Goal: Information Seeking & Learning: Learn about a topic

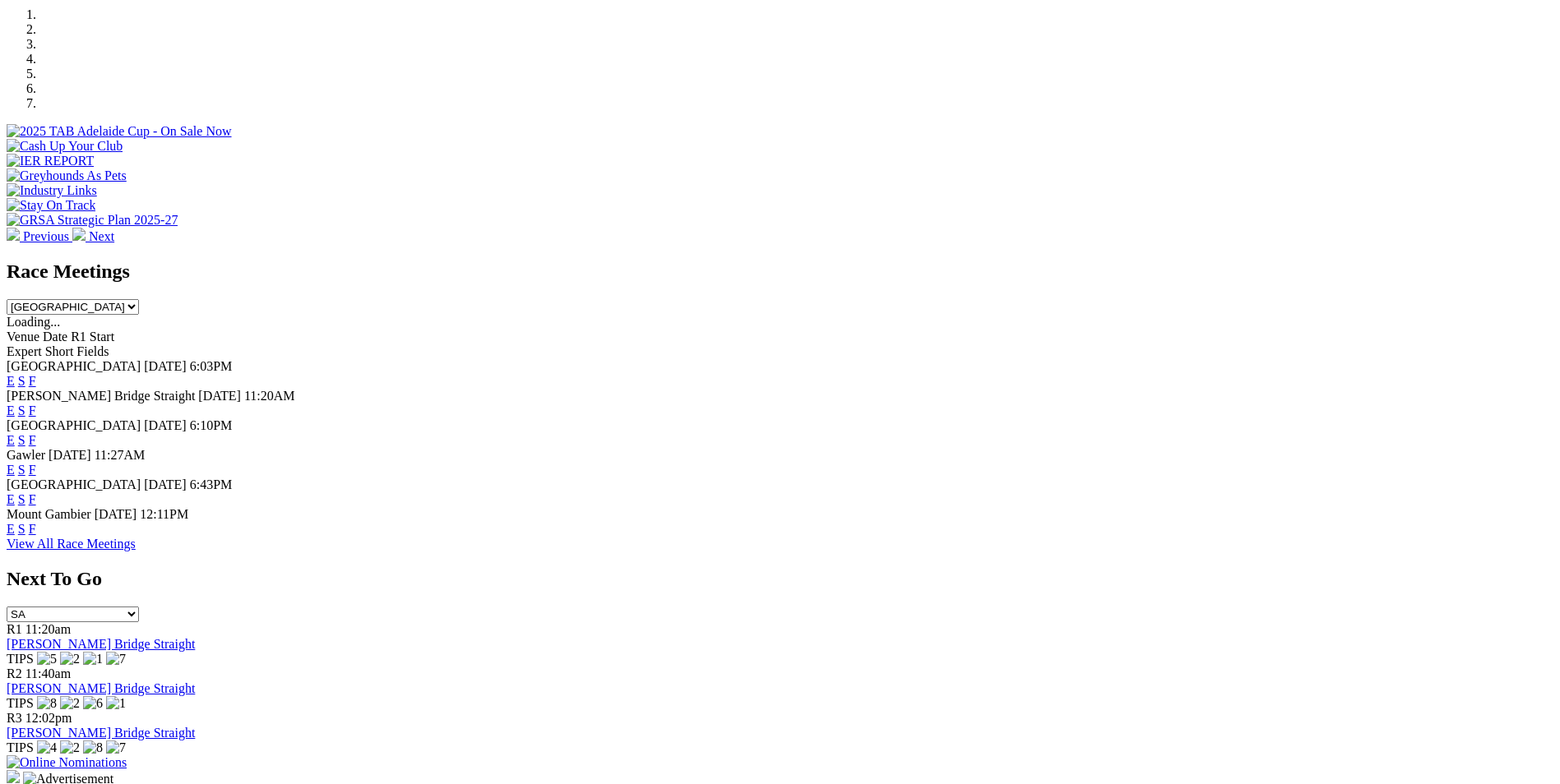
scroll to position [521, 0]
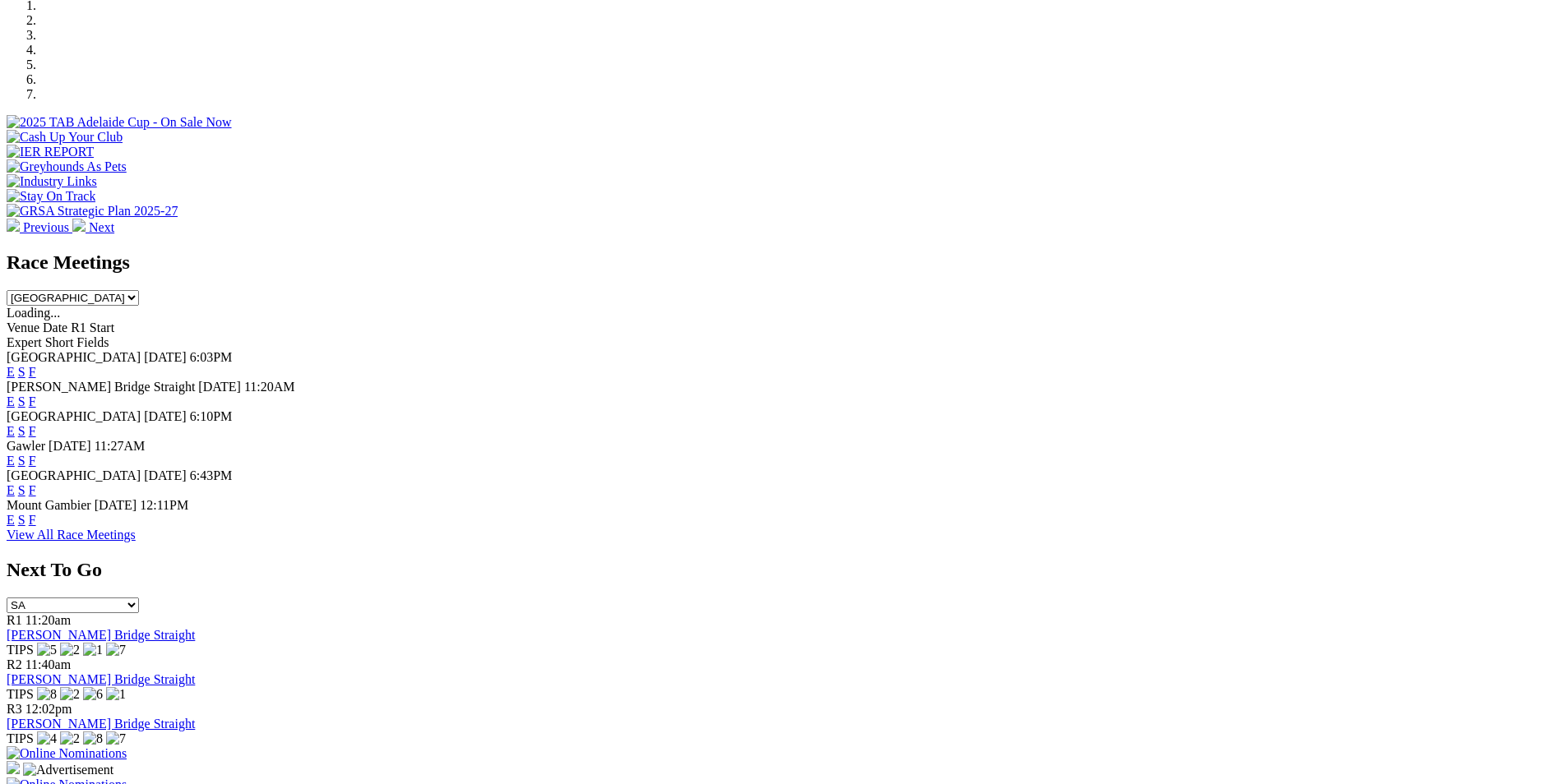
click at [136, 542] on link "View All Race Meetings" at bounding box center [71, 535] width 129 height 14
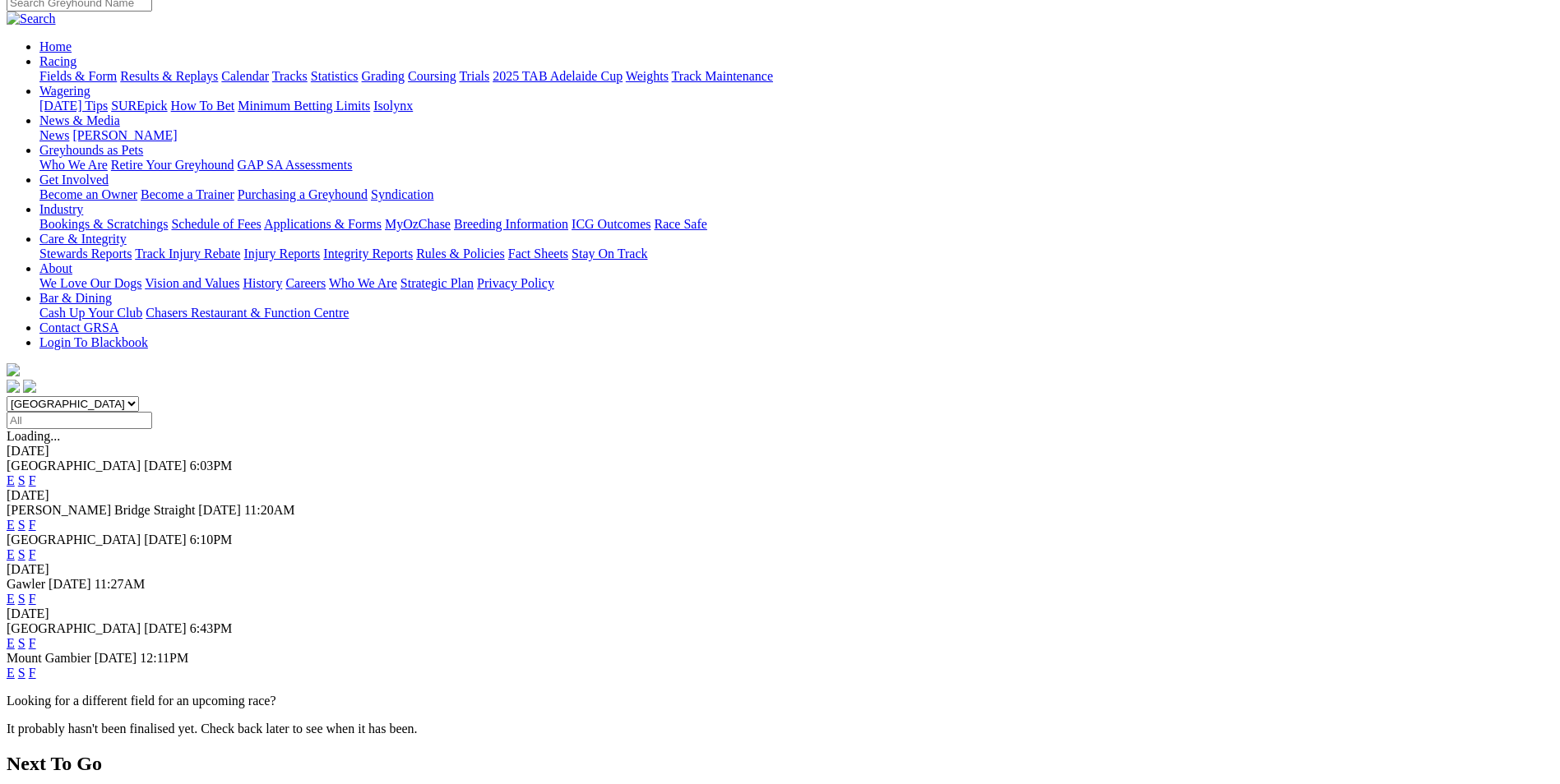
scroll to position [126, 0]
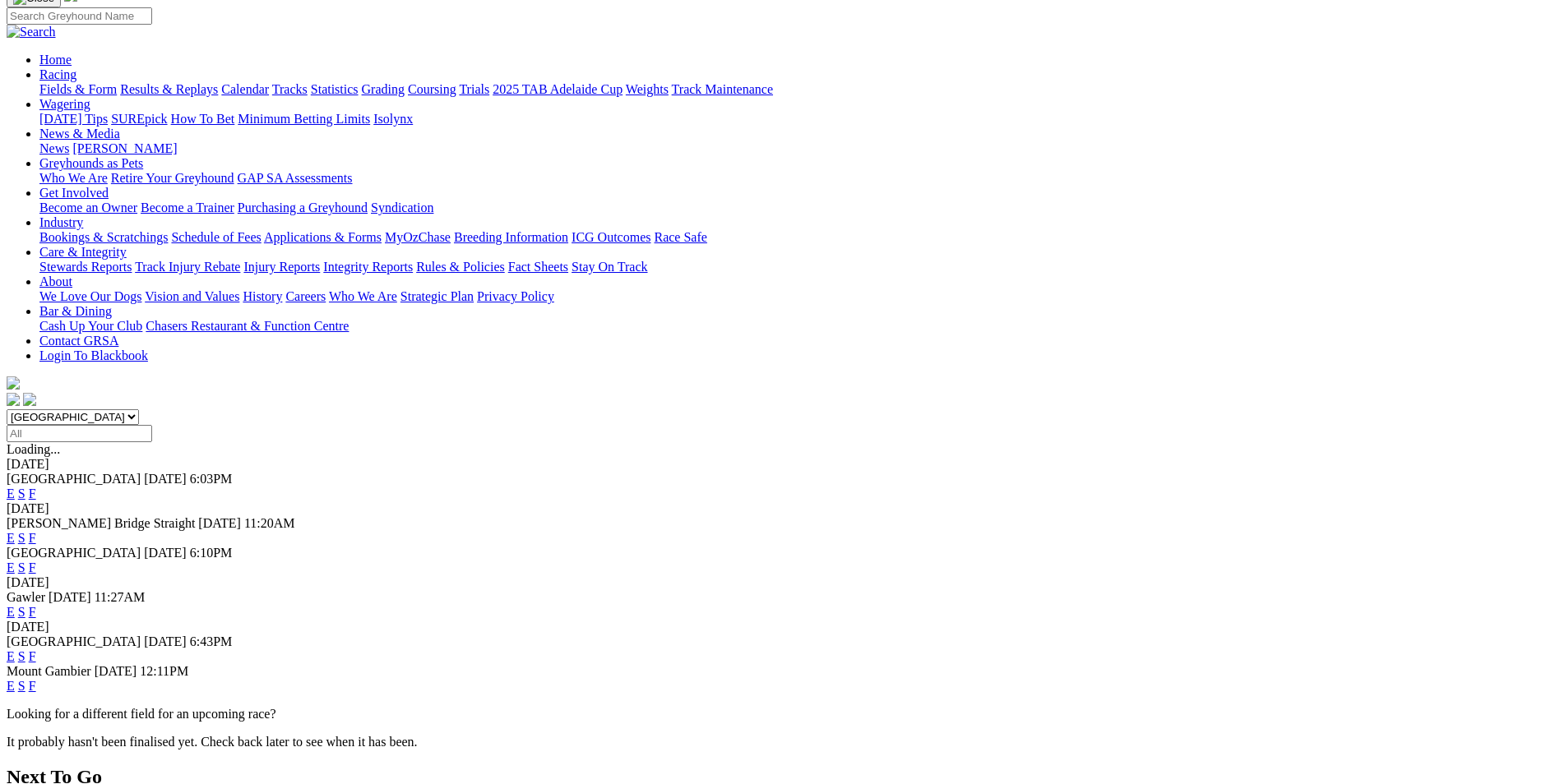
click at [36, 605] on link "F" at bounding box center [33, 612] width 8 height 14
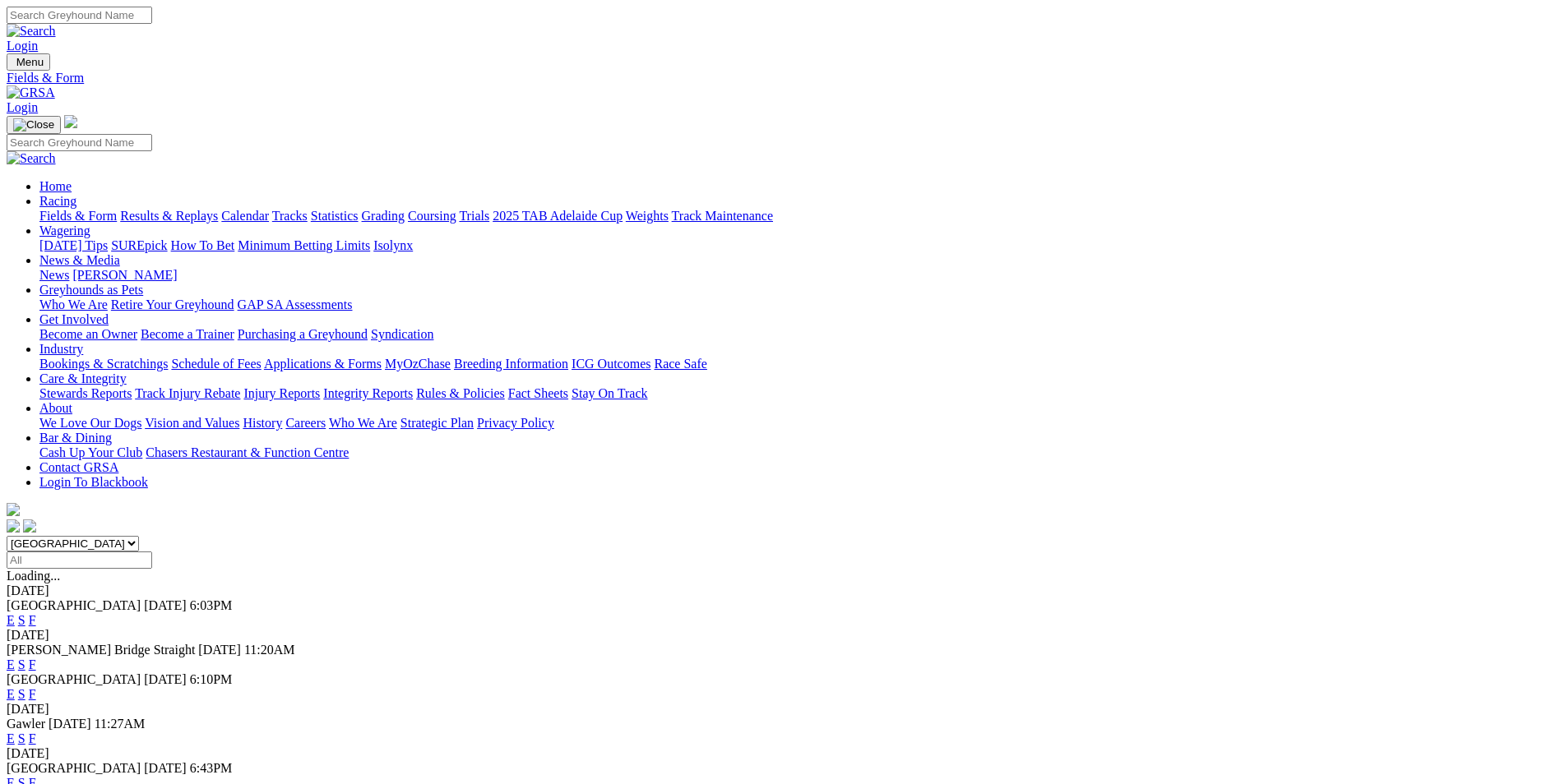
click at [25, 731] on link "S" at bounding box center [22, 738] width 8 height 14
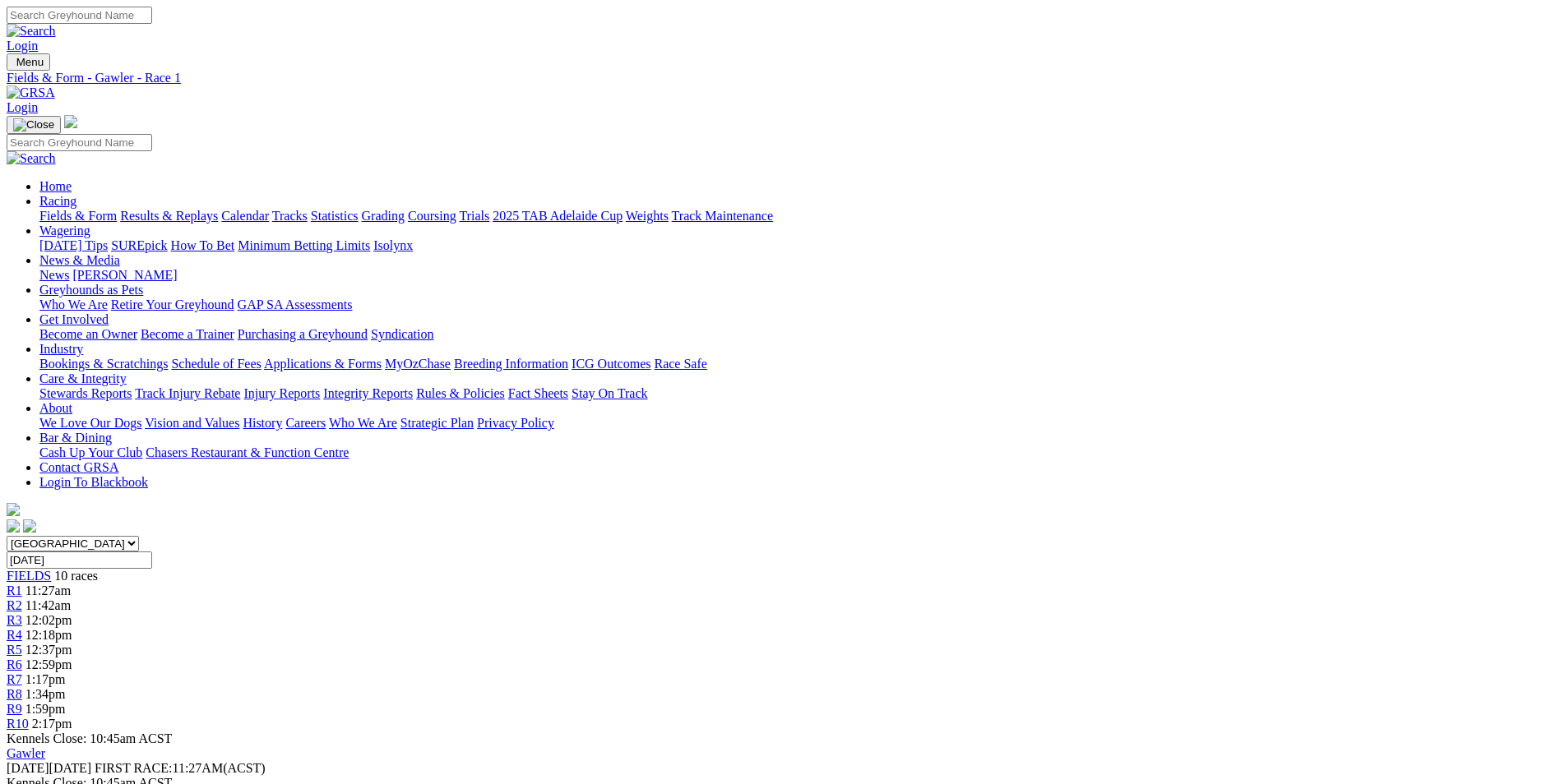
click at [986, 672] on div "R7 1:17pm" at bounding box center [780, 680] width 1547 height 15
click at [66, 687] on span "1:34pm" at bounding box center [45, 694] width 40 height 14
click at [66, 702] on span "1:59pm" at bounding box center [45, 709] width 40 height 14
click at [72, 717] on span "2:17pm" at bounding box center [52, 724] width 40 height 14
